Goal: Task Accomplishment & Management: Use online tool/utility

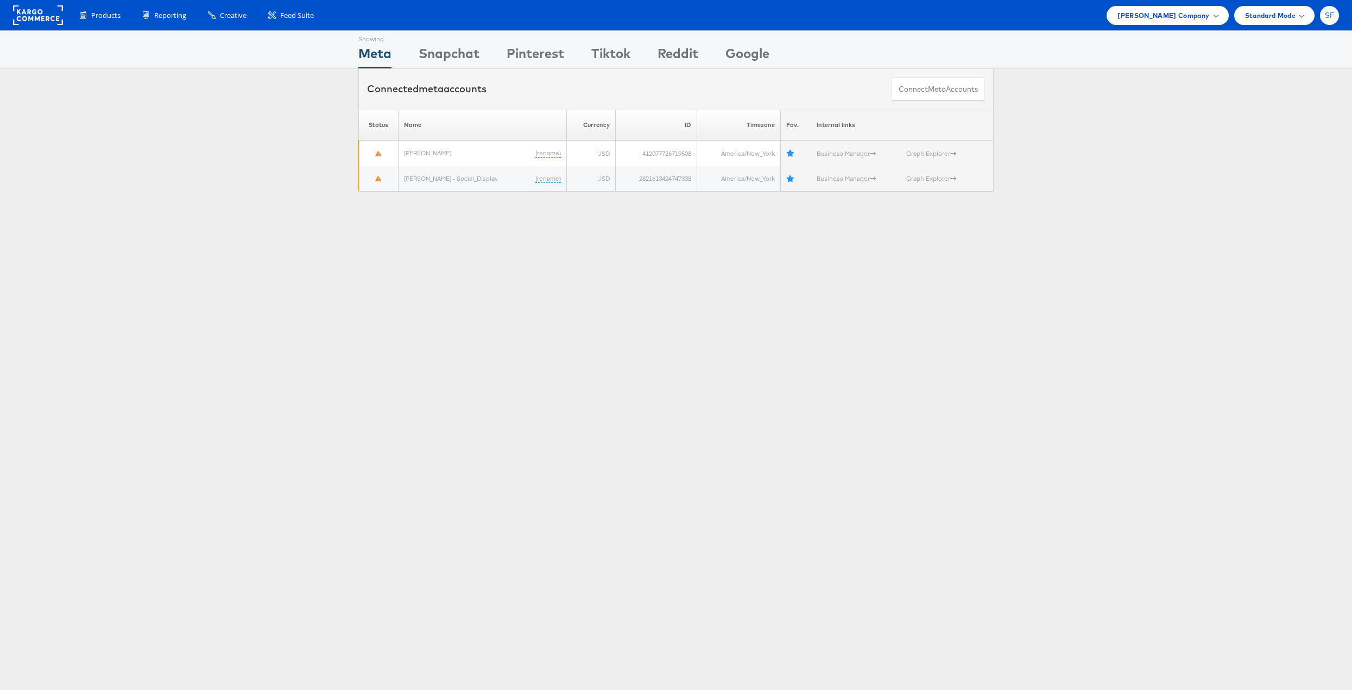
click at [1330, 16] on span "SF" at bounding box center [1330, 15] width 10 height 7
click at [1256, 102] on link "Internal Dashboard" at bounding box center [1283, 103] width 93 height 11
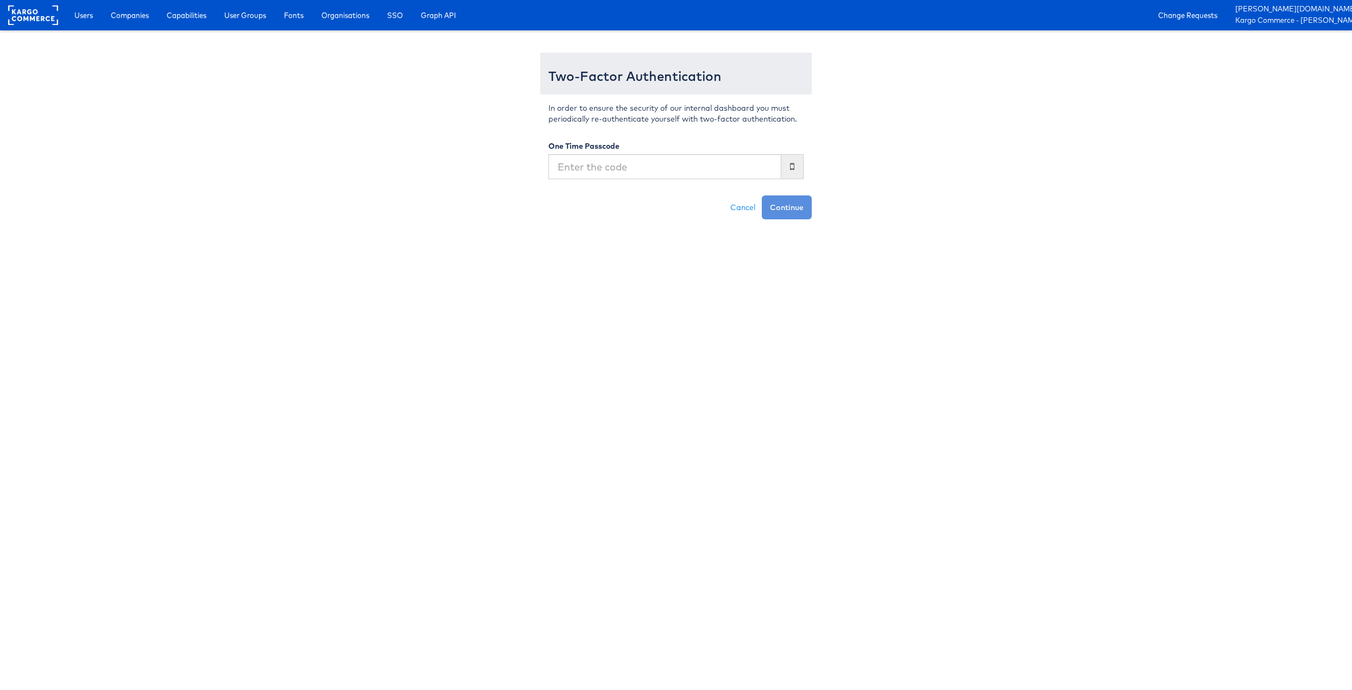
click at [689, 168] on input "text" at bounding box center [664, 166] width 233 height 25
type input "932352"
click at [762, 195] on button "Continue" at bounding box center [787, 207] width 50 height 24
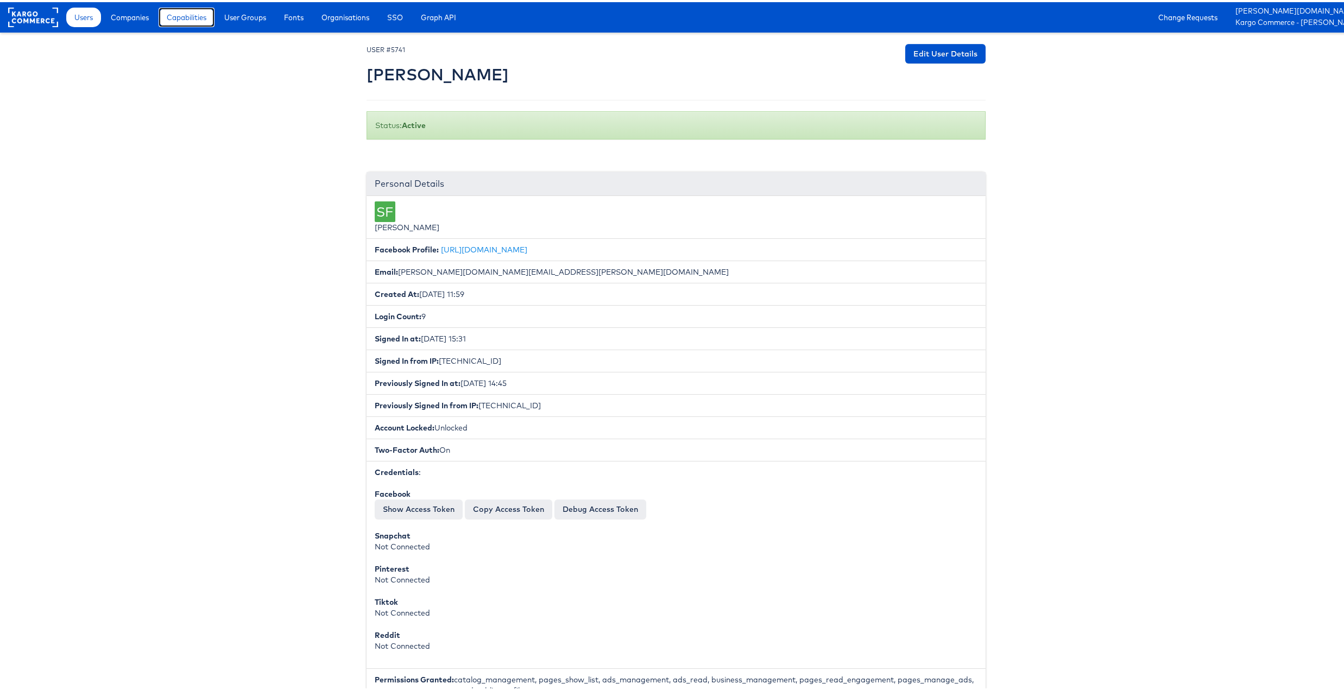
click at [206, 21] on link "Capabilities" at bounding box center [187, 15] width 56 height 20
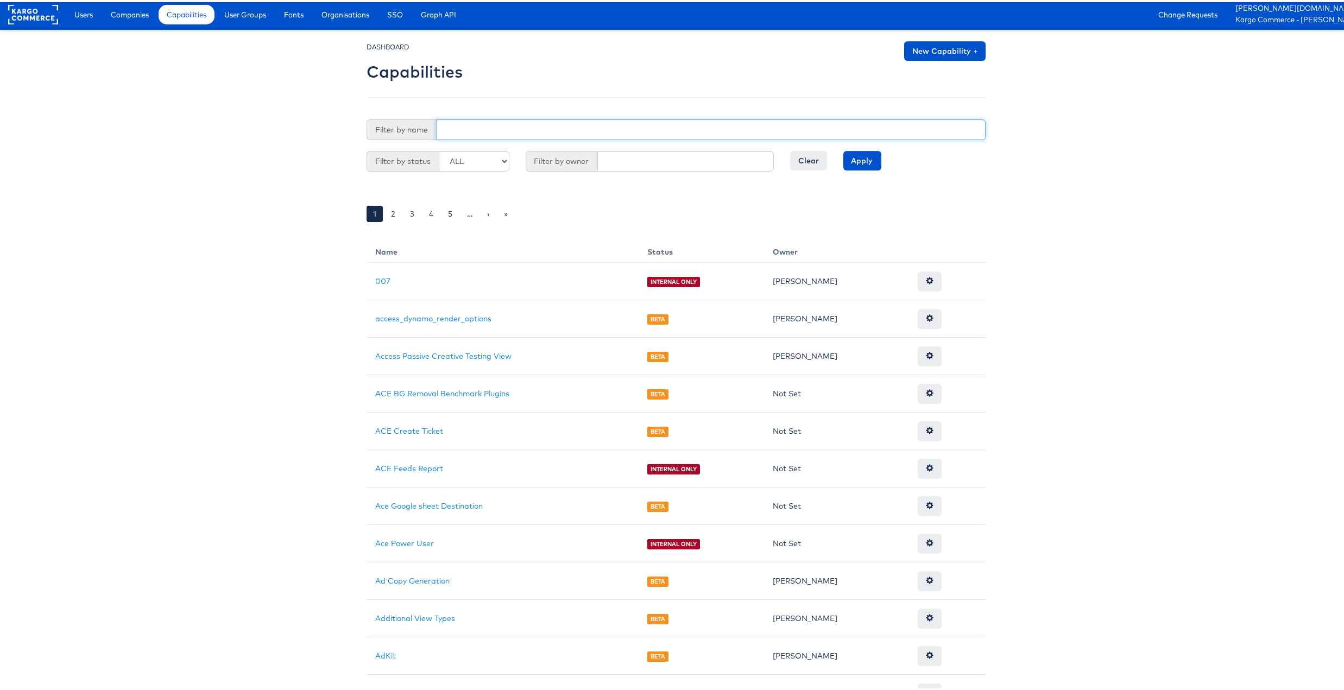
click at [488, 126] on input "text" at bounding box center [710, 127] width 549 height 21
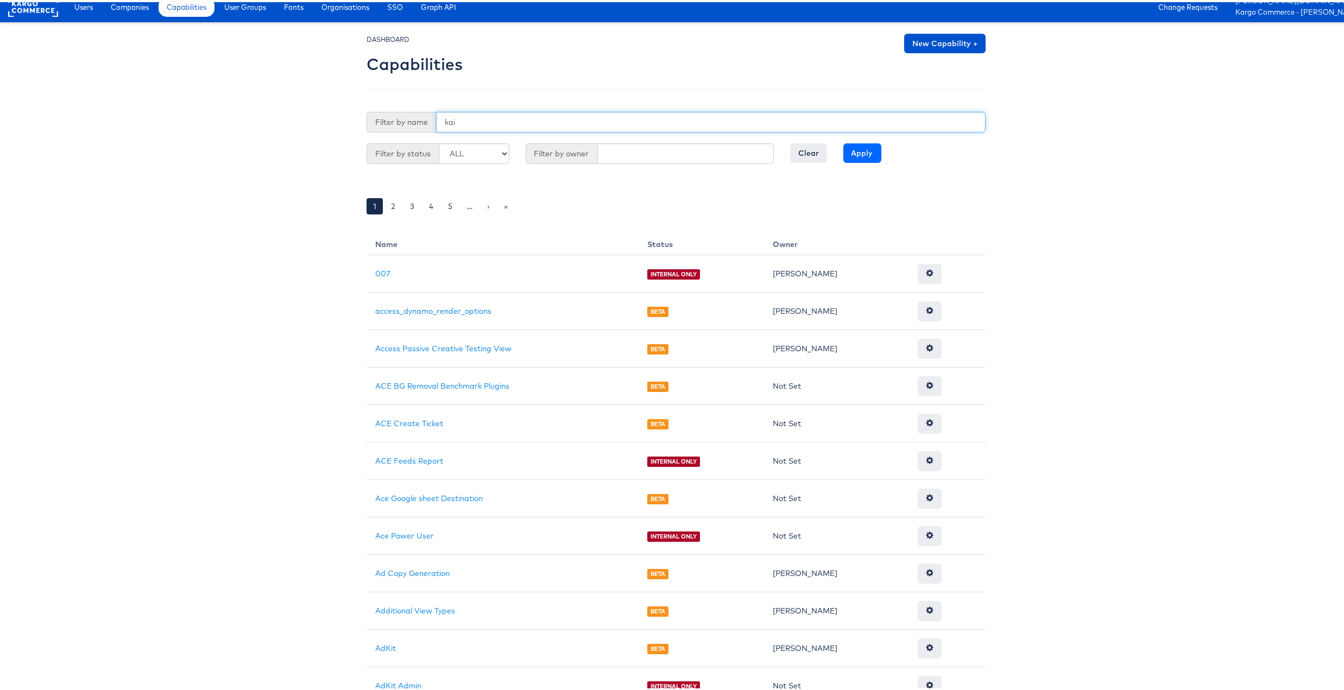
type input "kai"
click at [862, 146] on input "Apply" at bounding box center [862, 151] width 38 height 20
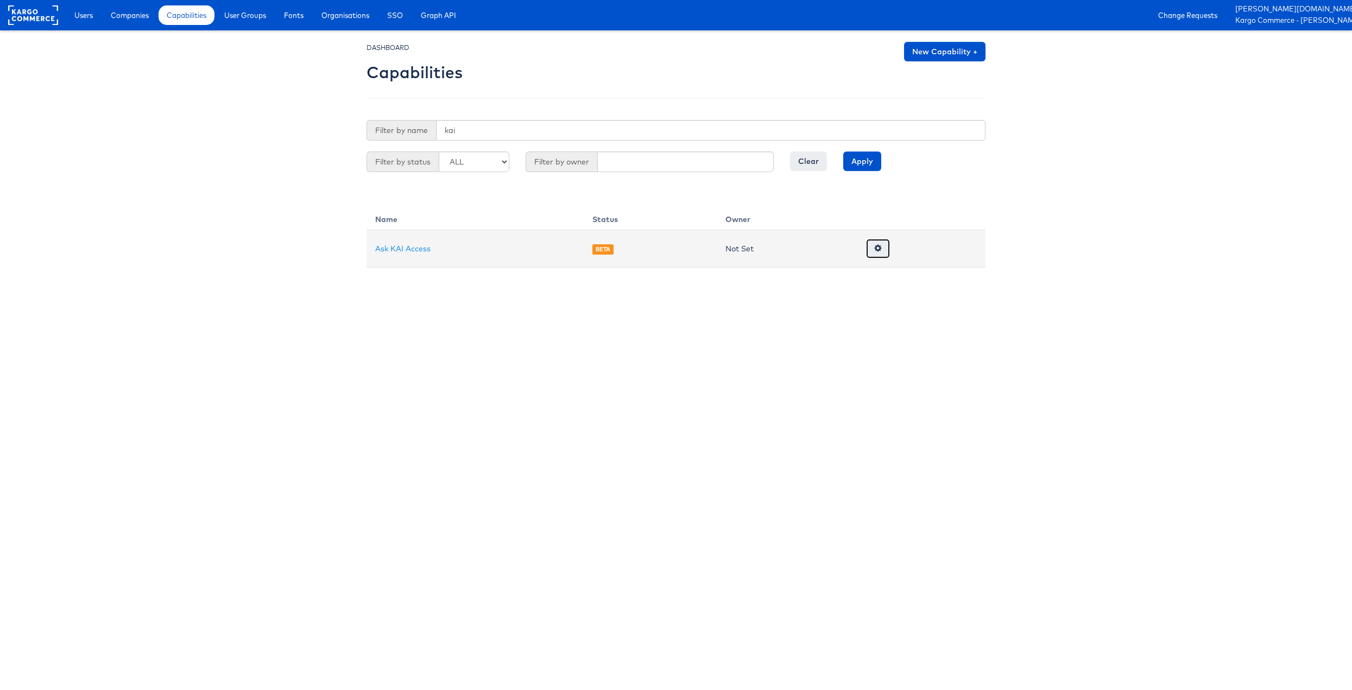
click at [883, 250] on link at bounding box center [878, 249] width 24 height 20
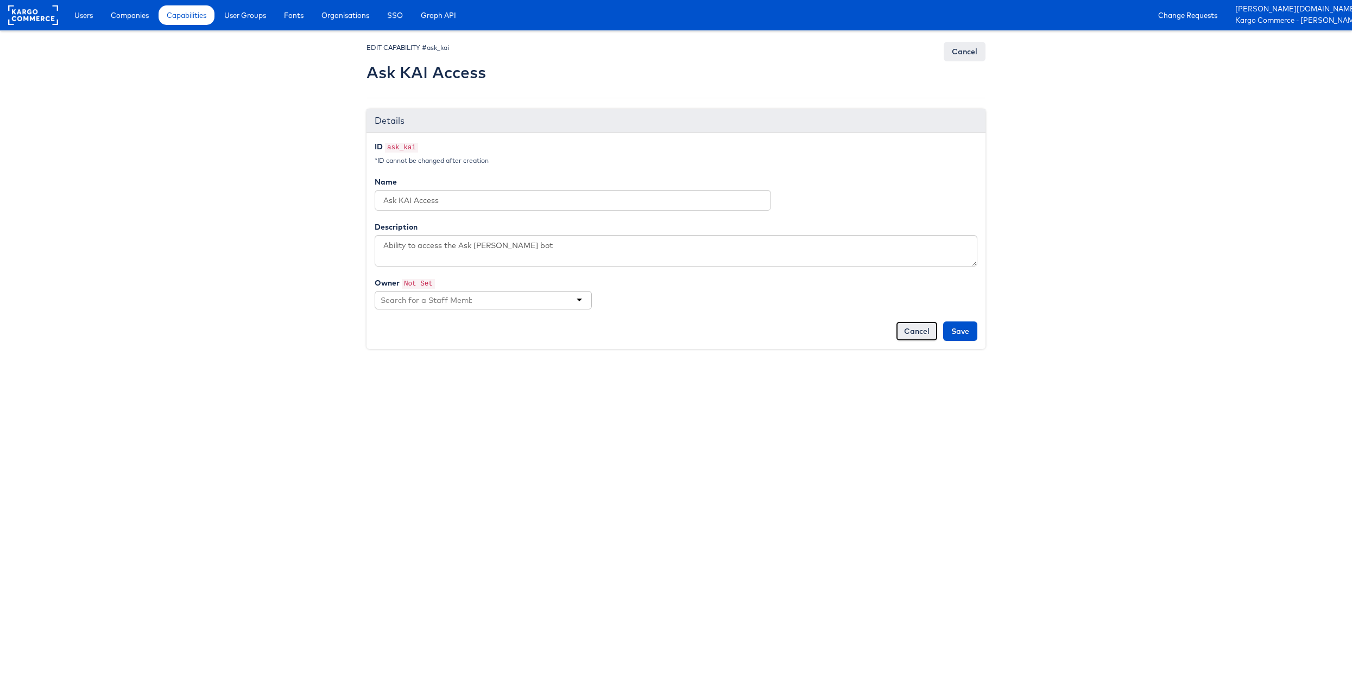
click at [911, 331] on link "Cancel" at bounding box center [917, 331] width 42 height 20
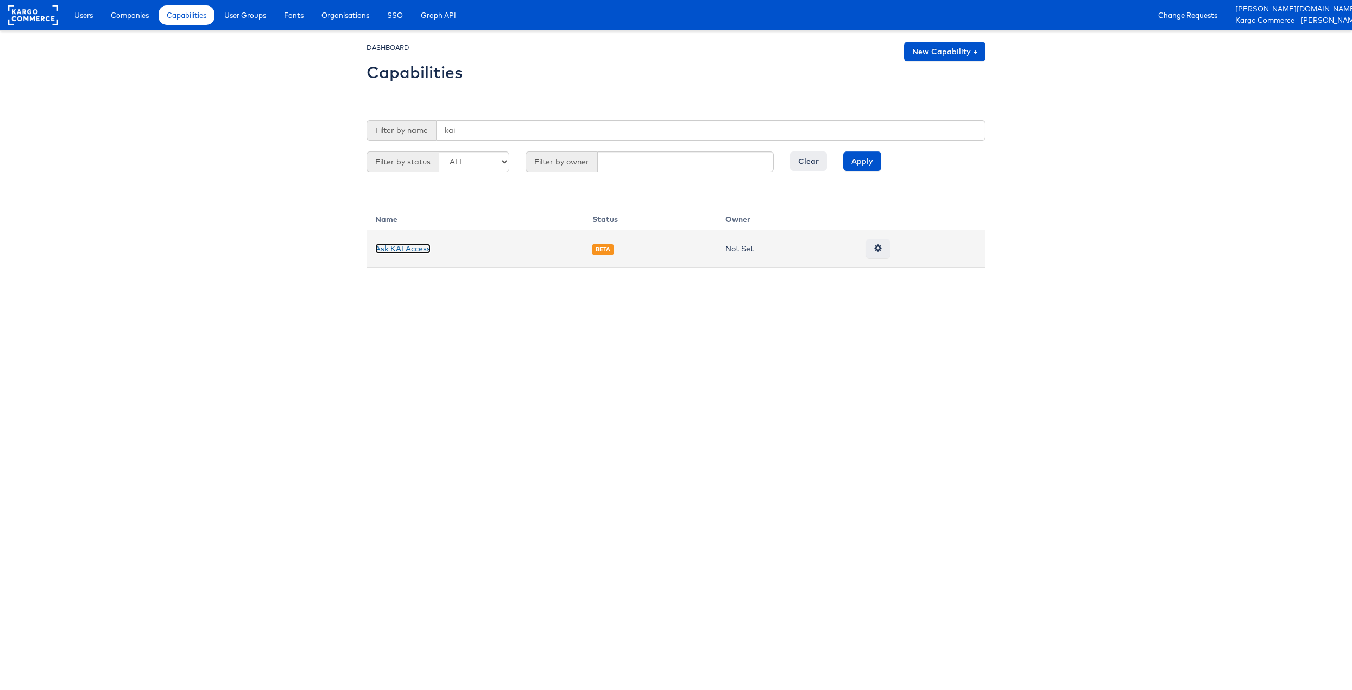
click at [415, 251] on link "Ask KAI Access" at bounding box center [402, 249] width 55 height 10
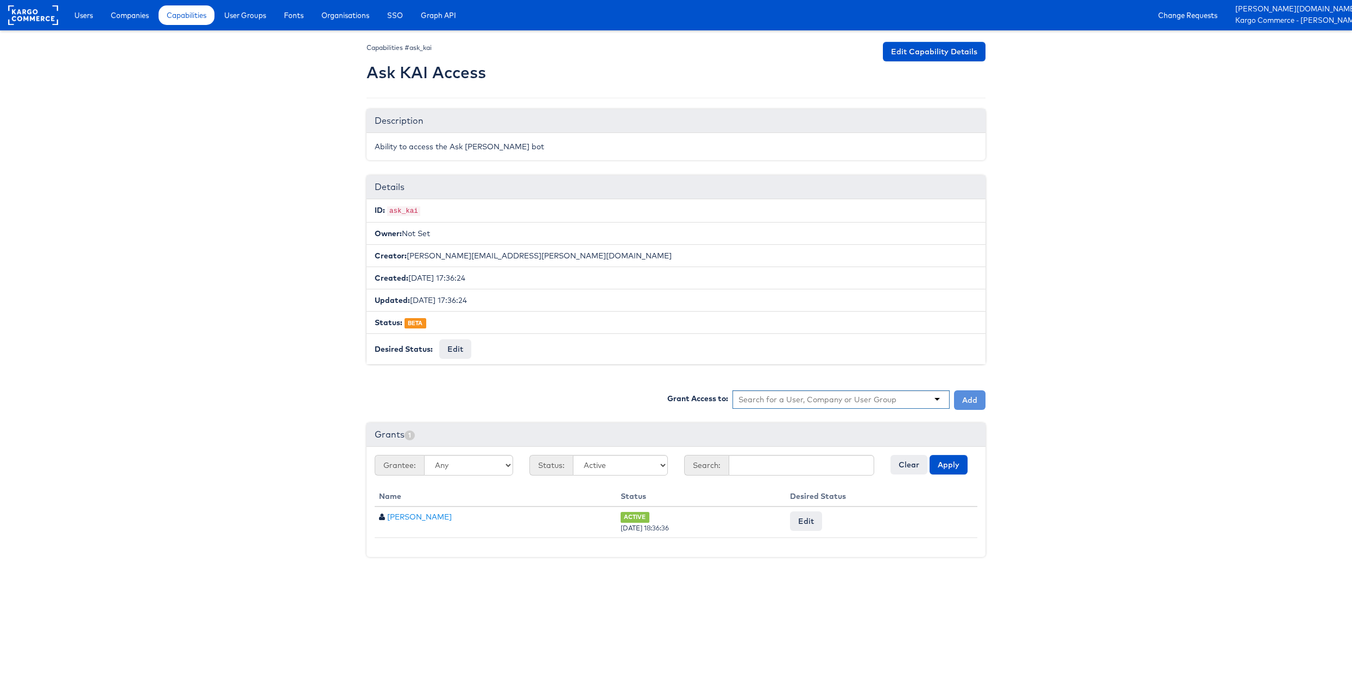
click at [800, 397] on input "text" at bounding box center [817, 399] width 159 height 11
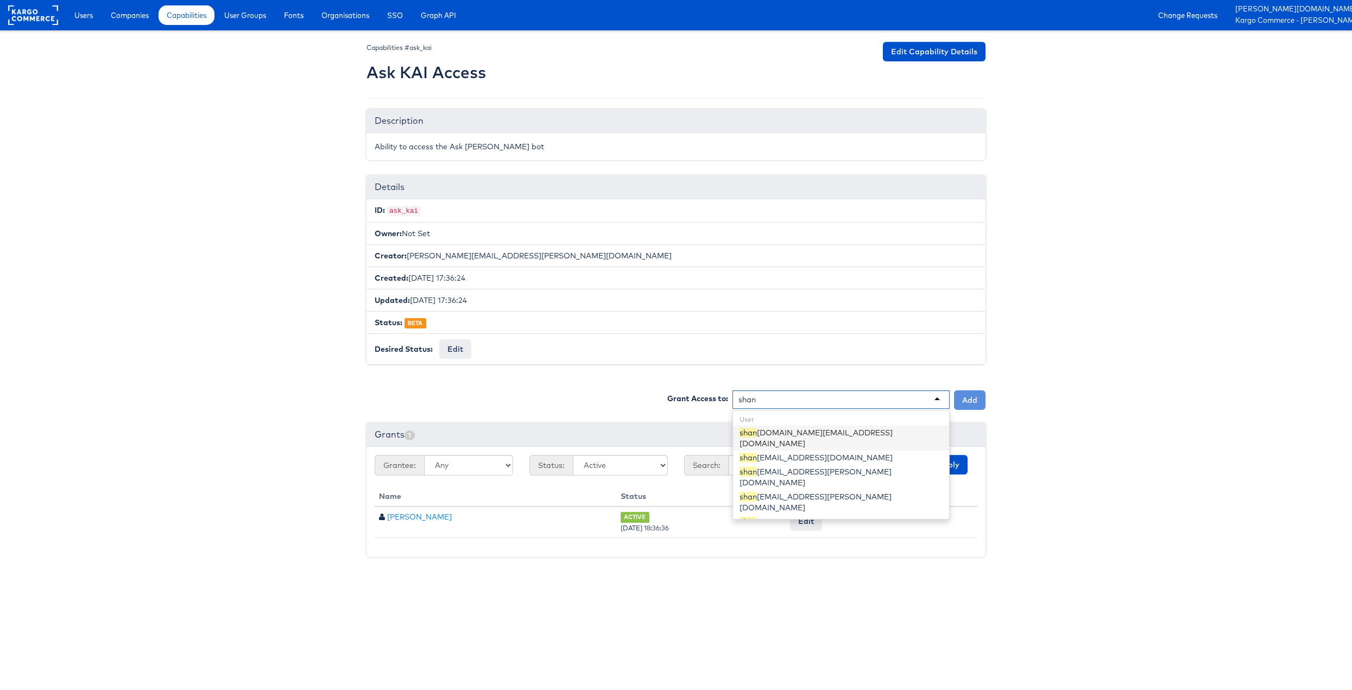
type input "[PERSON_NAME]"
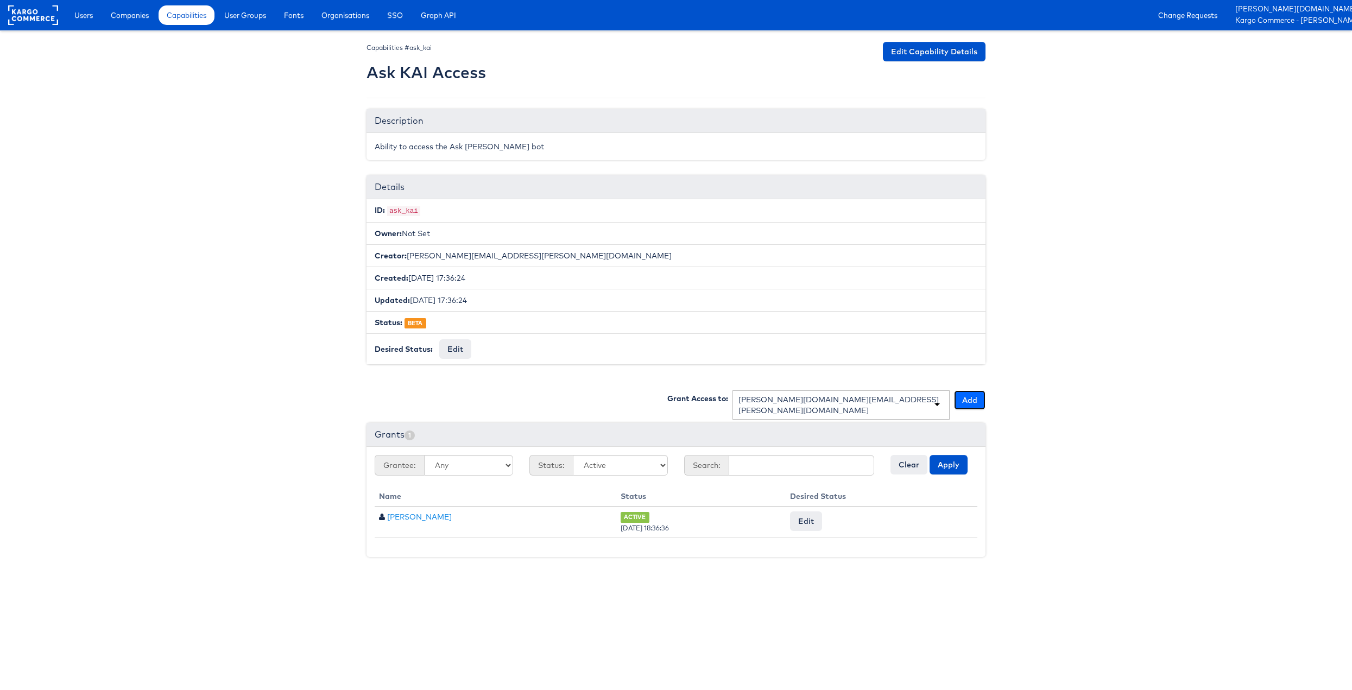
click at [971, 405] on button "Add" at bounding box center [969, 400] width 31 height 20
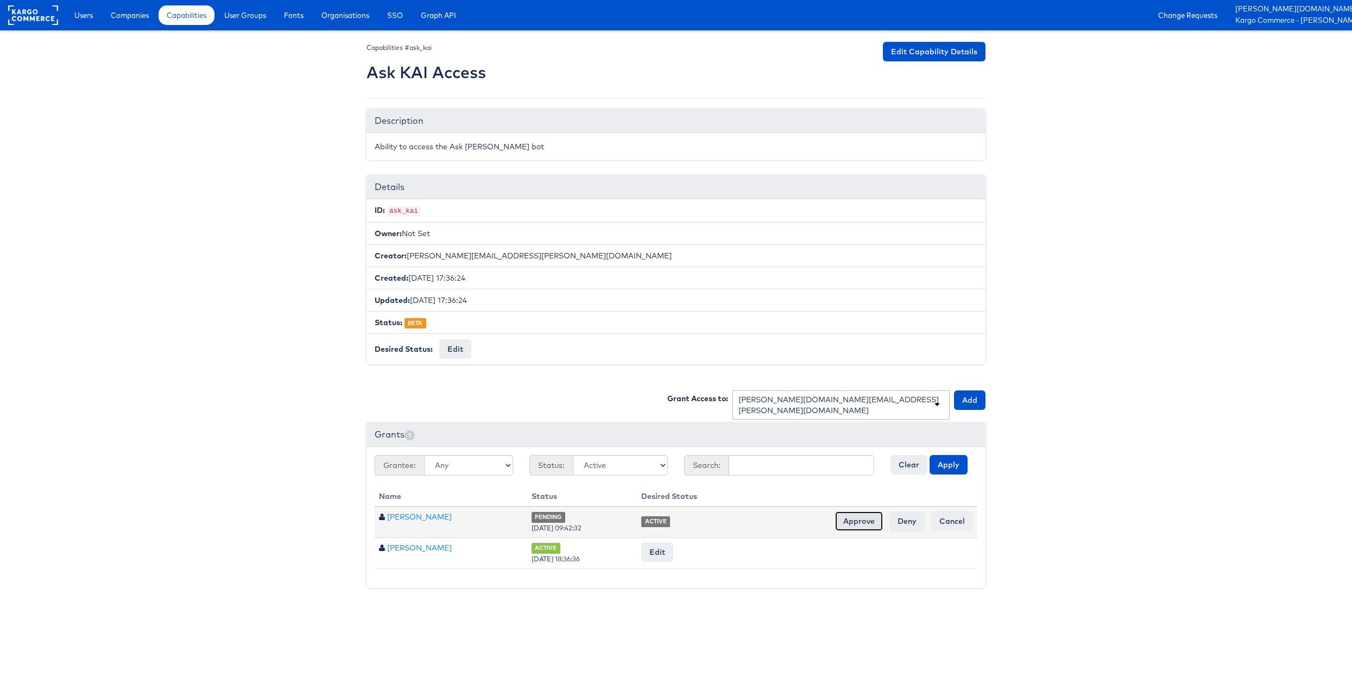
click at [863, 523] on input "Approve" at bounding box center [859, 521] width 48 height 20
